Goal: Find specific page/section: Find specific page/section

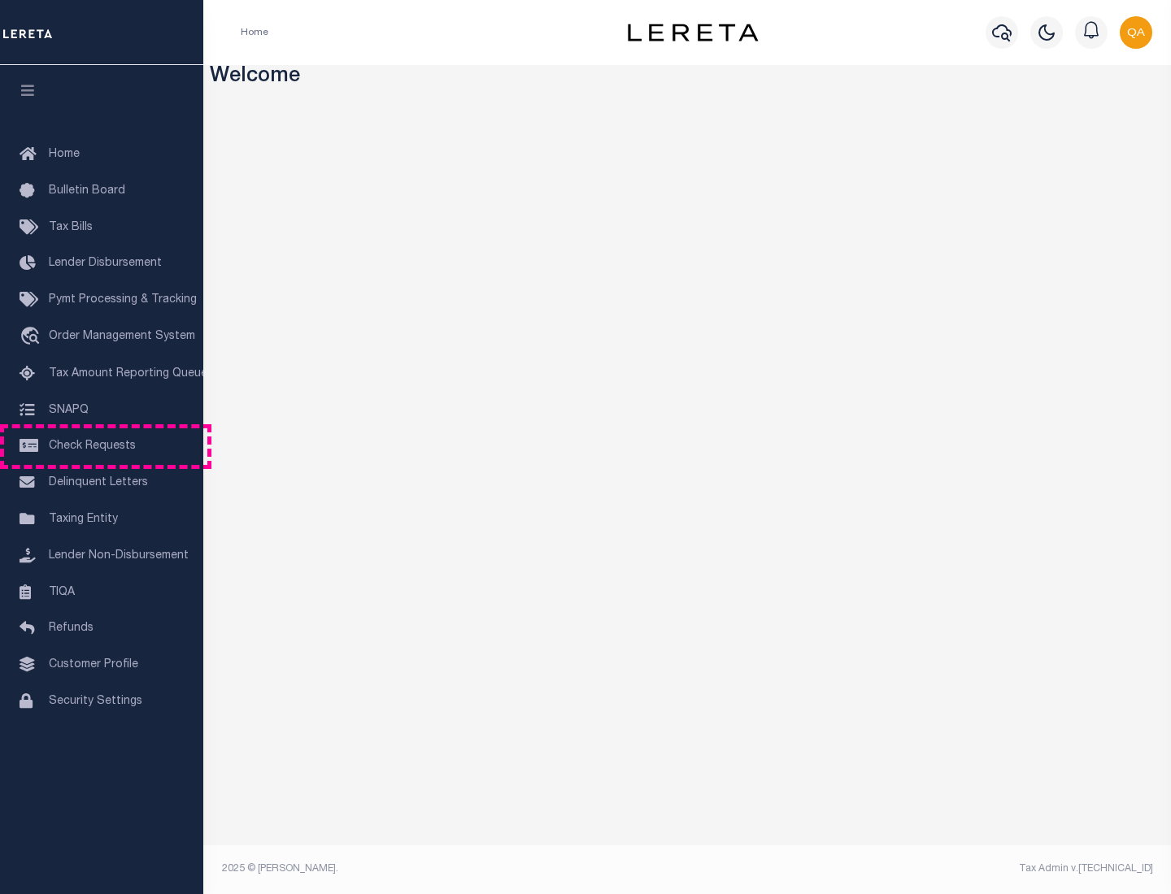
click at [102, 446] on span "Check Requests" at bounding box center [92, 446] width 87 height 11
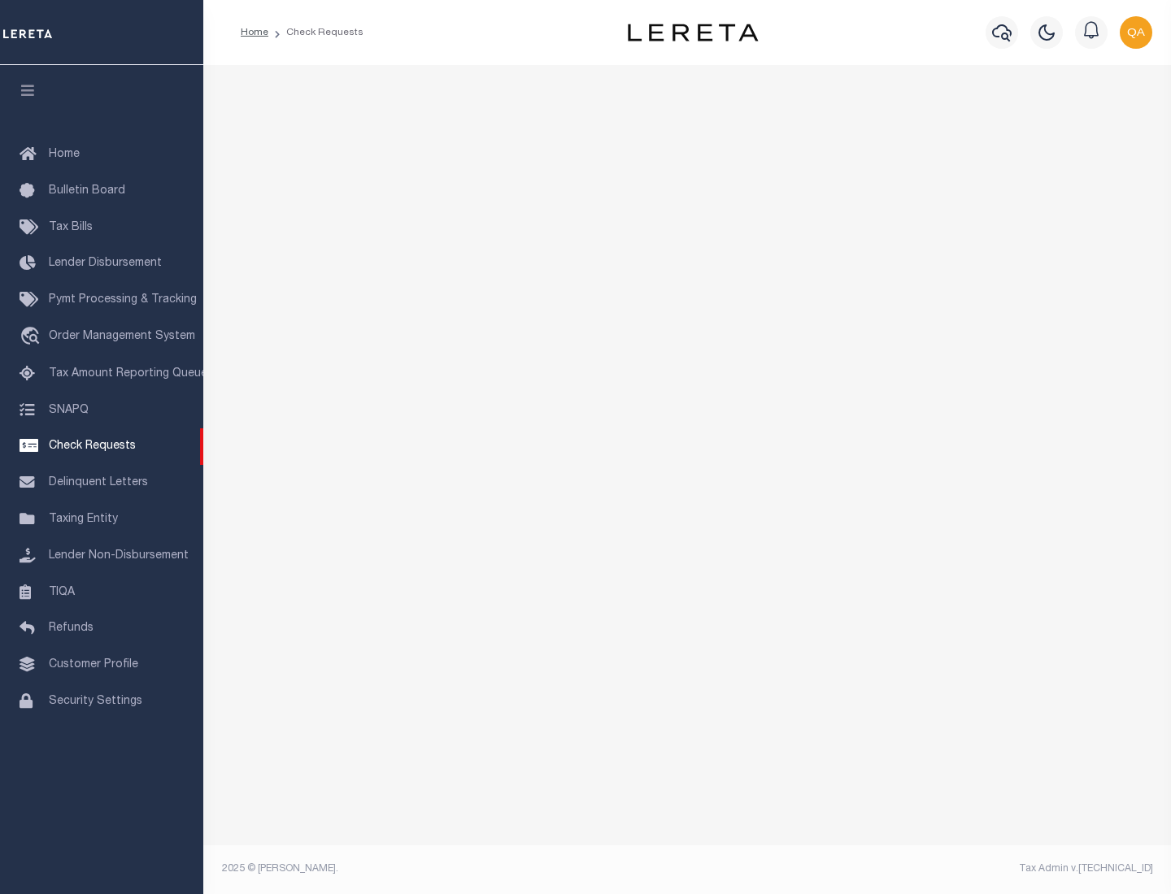
select select "50"
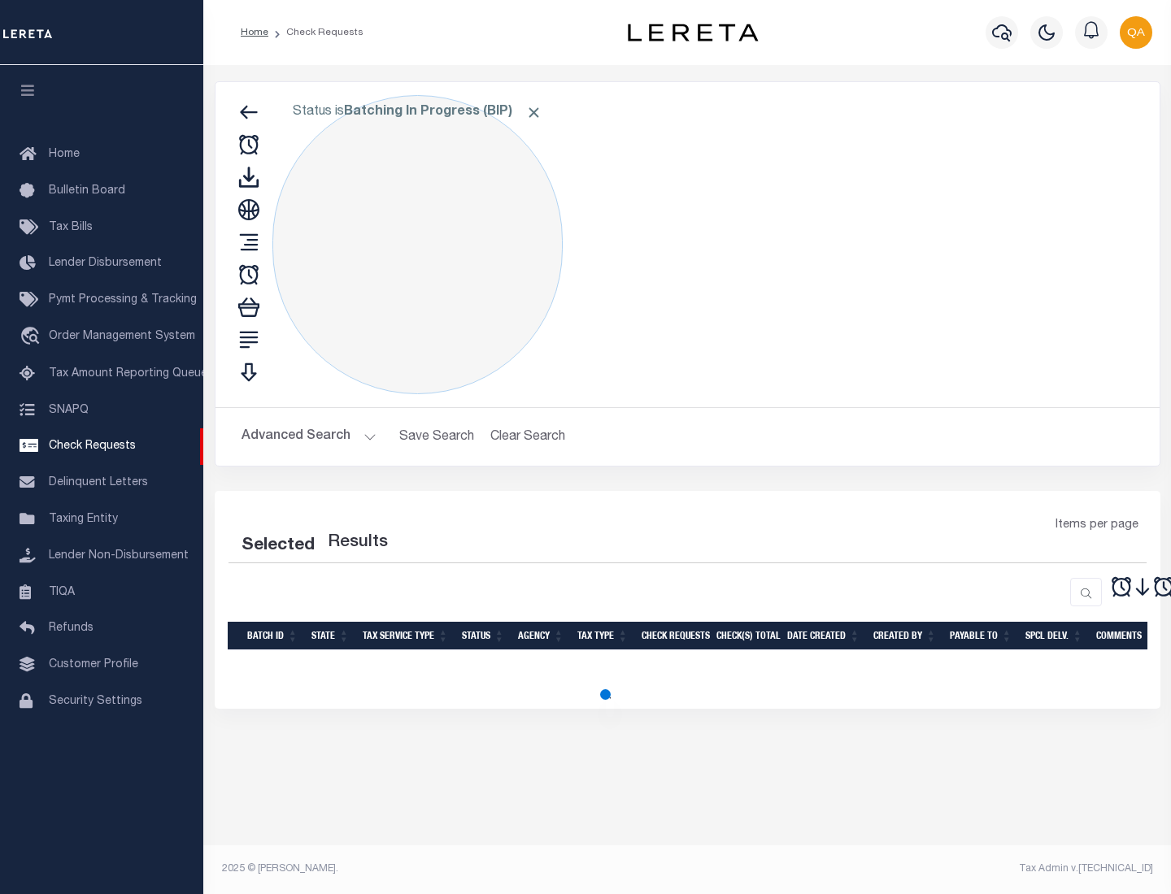
select select "50"
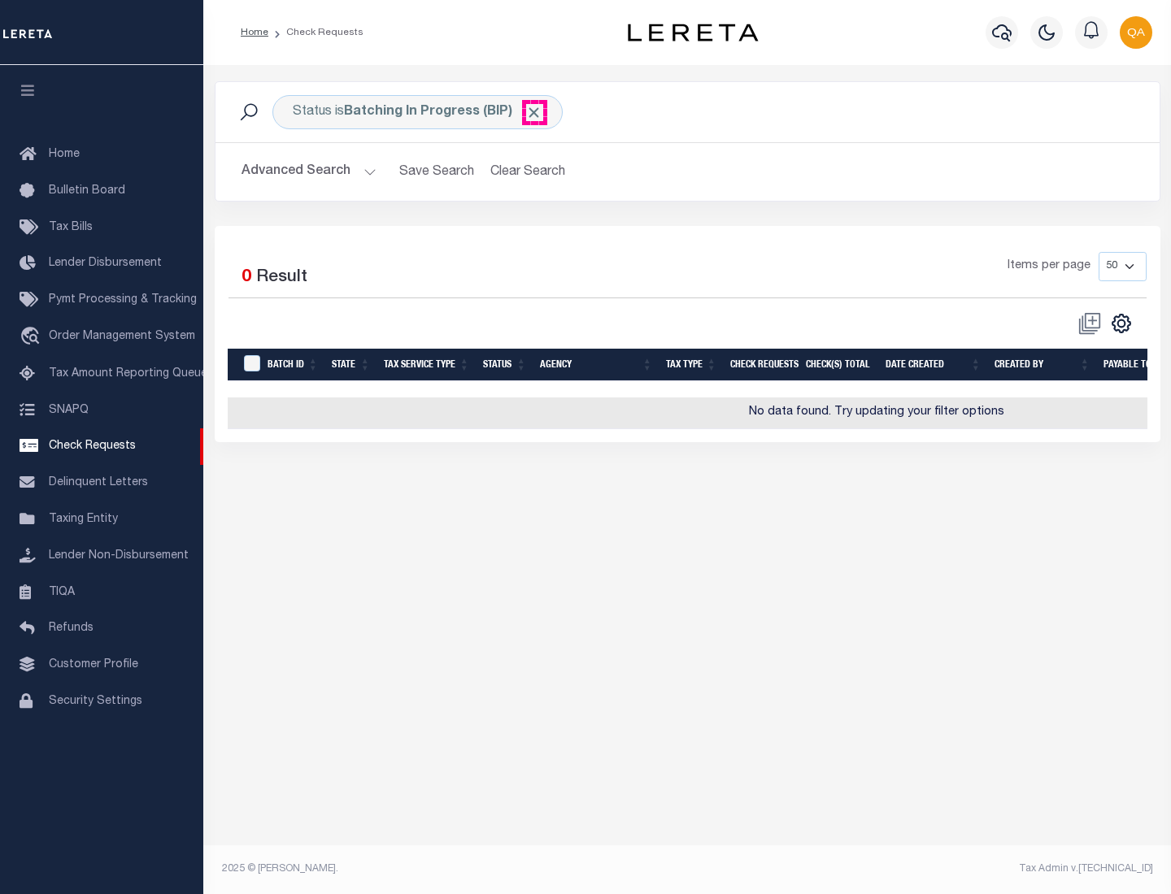
click at [534, 112] on span "Click to Remove" at bounding box center [533, 112] width 17 height 17
